Goal: Communication & Community: Connect with others

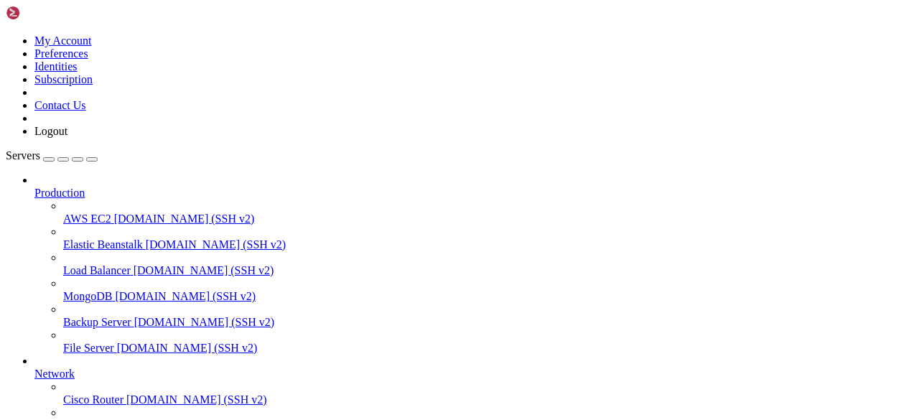
scroll to position [197, 0]
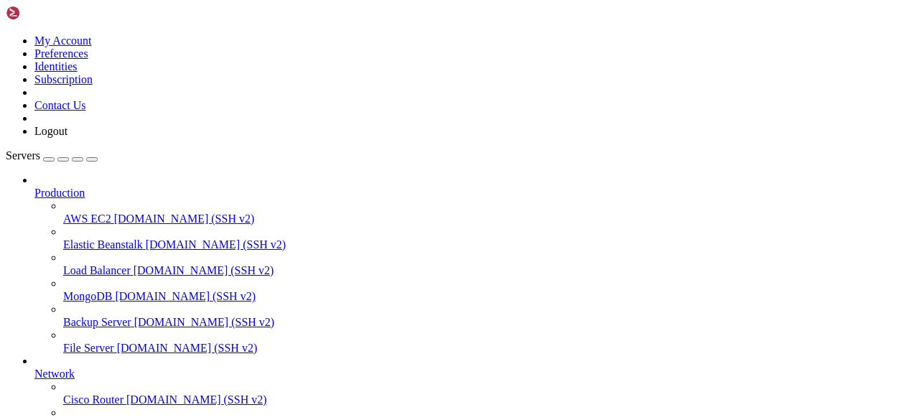
scroll to position [1624, 0]
